Goal: Task Accomplishment & Management: Manage account settings

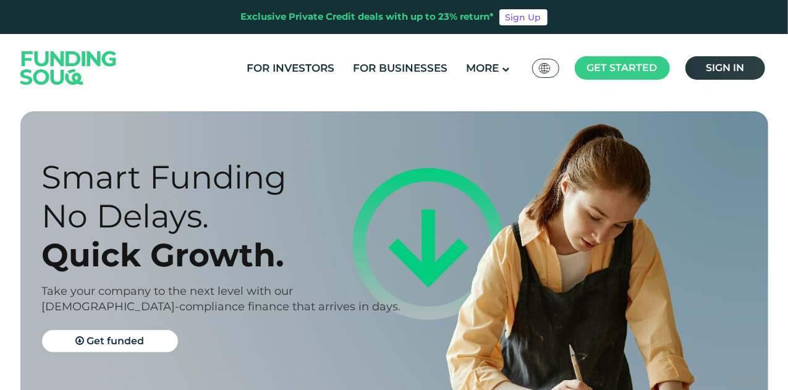
click at [725, 69] on span "Sign in" at bounding box center [725, 68] width 38 height 12
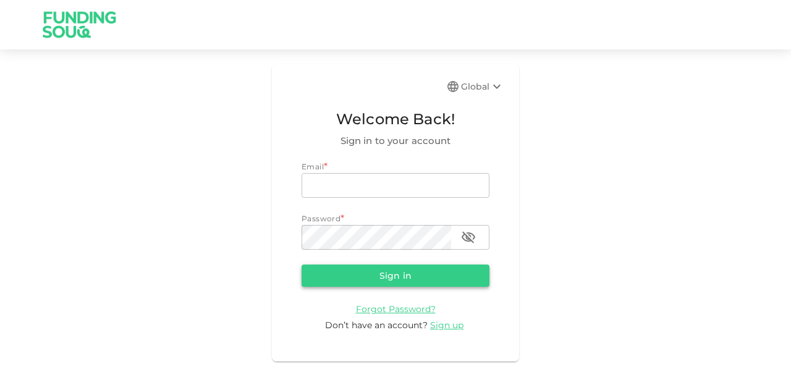
type input "[EMAIL_ADDRESS][PERSON_NAME][DOMAIN_NAME]"
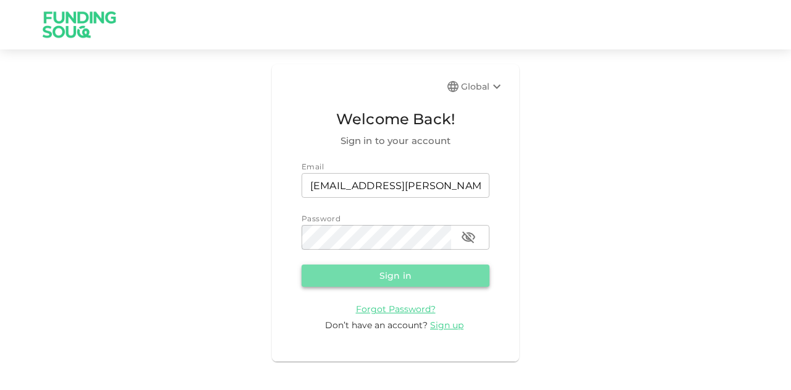
click at [377, 270] on button "Sign in" at bounding box center [395, 275] width 188 height 22
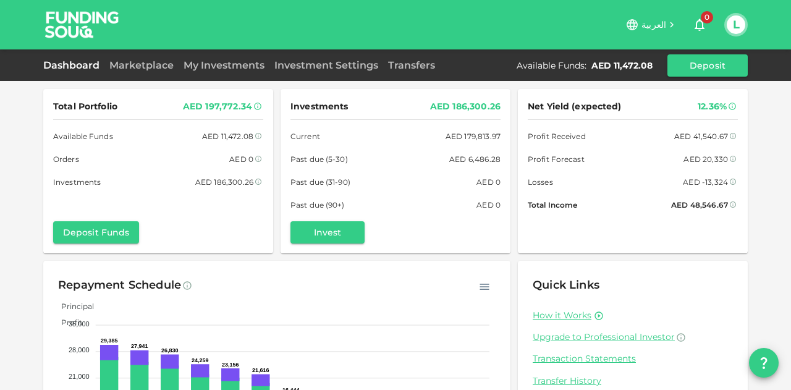
click at [695, 140] on div "AED 41,540.67" at bounding box center [701, 136] width 54 height 13
click at [604, 350] on div "How it Works Upgrade to Professional Investor Transaction Statements Transfer H…" at bounding box center [633, 392] width 200 height 164
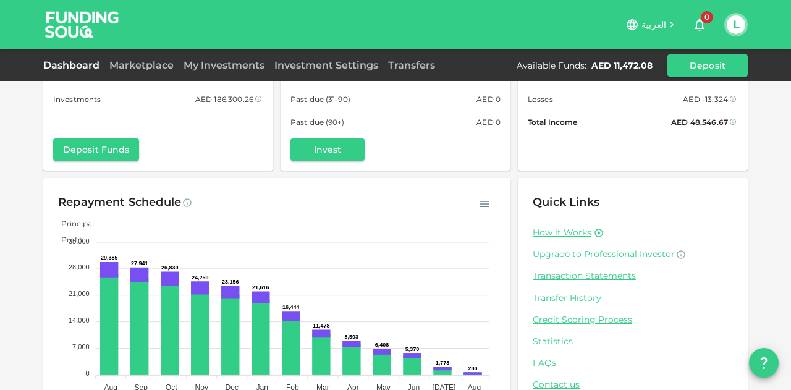
scroll to position [121, 0]
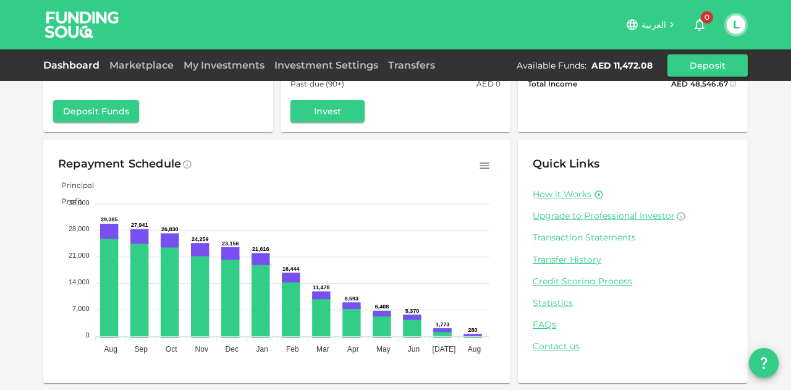
click at [565, 234] on link "Transaction Statements" at bounding box center [633, 238] width 200 height 12
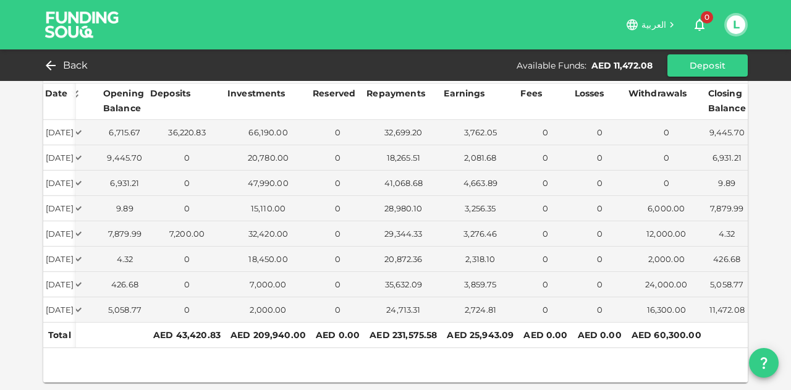
scroll to position [0, 19]
drag, startPoint x: 535, startPoint y: 348, endPoint x: 504, endPoint y: 348, distance: 30.9
click at [504, 348] on div at bounding box center [395, 353] width 704 height 10
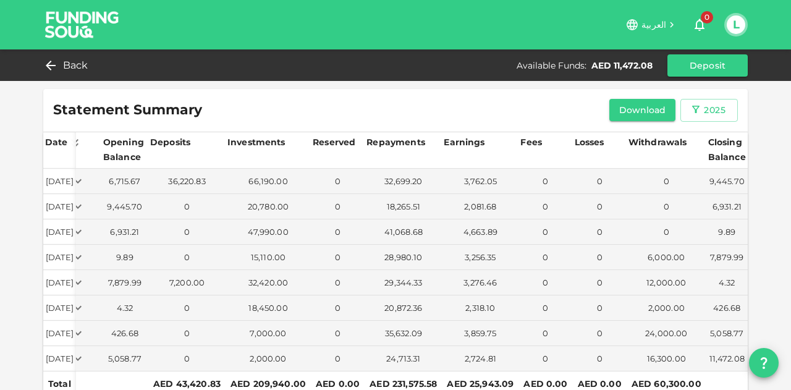
scroll to position [56, 0]
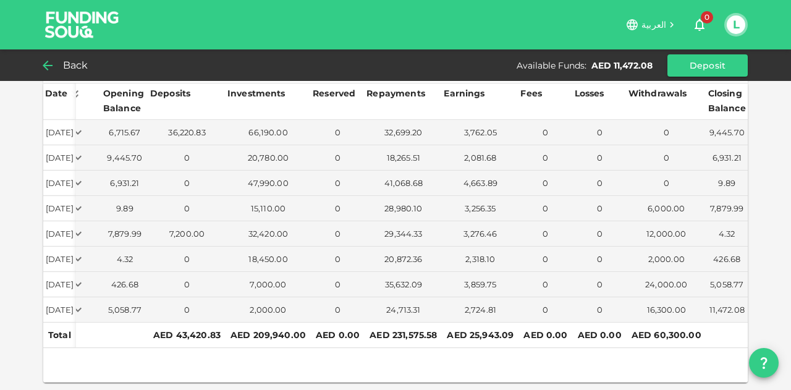
click at [63, 63] on span "Back" at bounding box center [75, 65] width 25 height 17
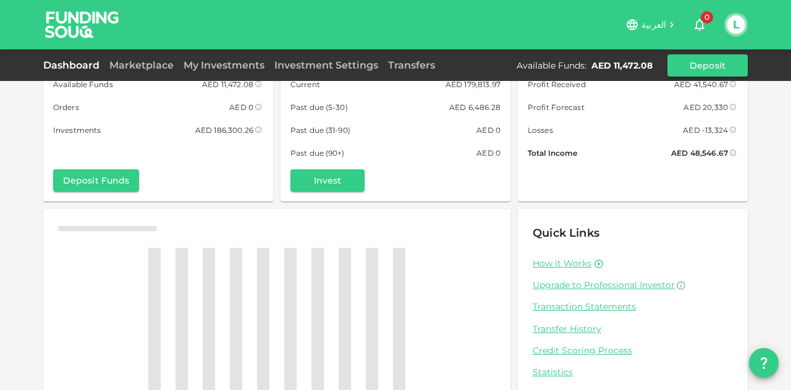
scroll to position [56, 0]
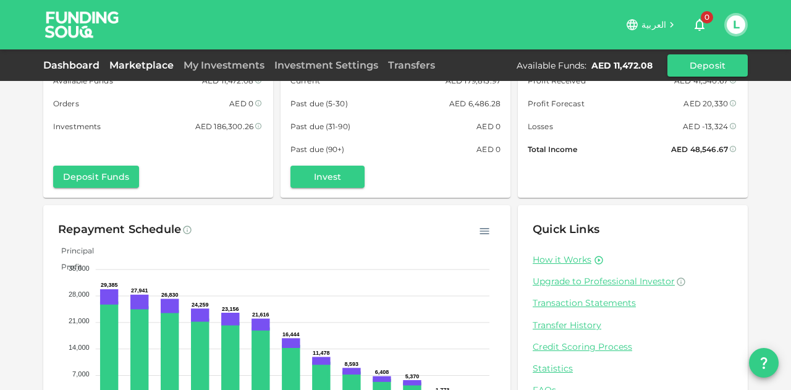
click at [136, 63] on link "Marketplace" at bounding box center [141, 65] width 74 height 12
